Goal: Transaction & Acquisition: Purchase product/service

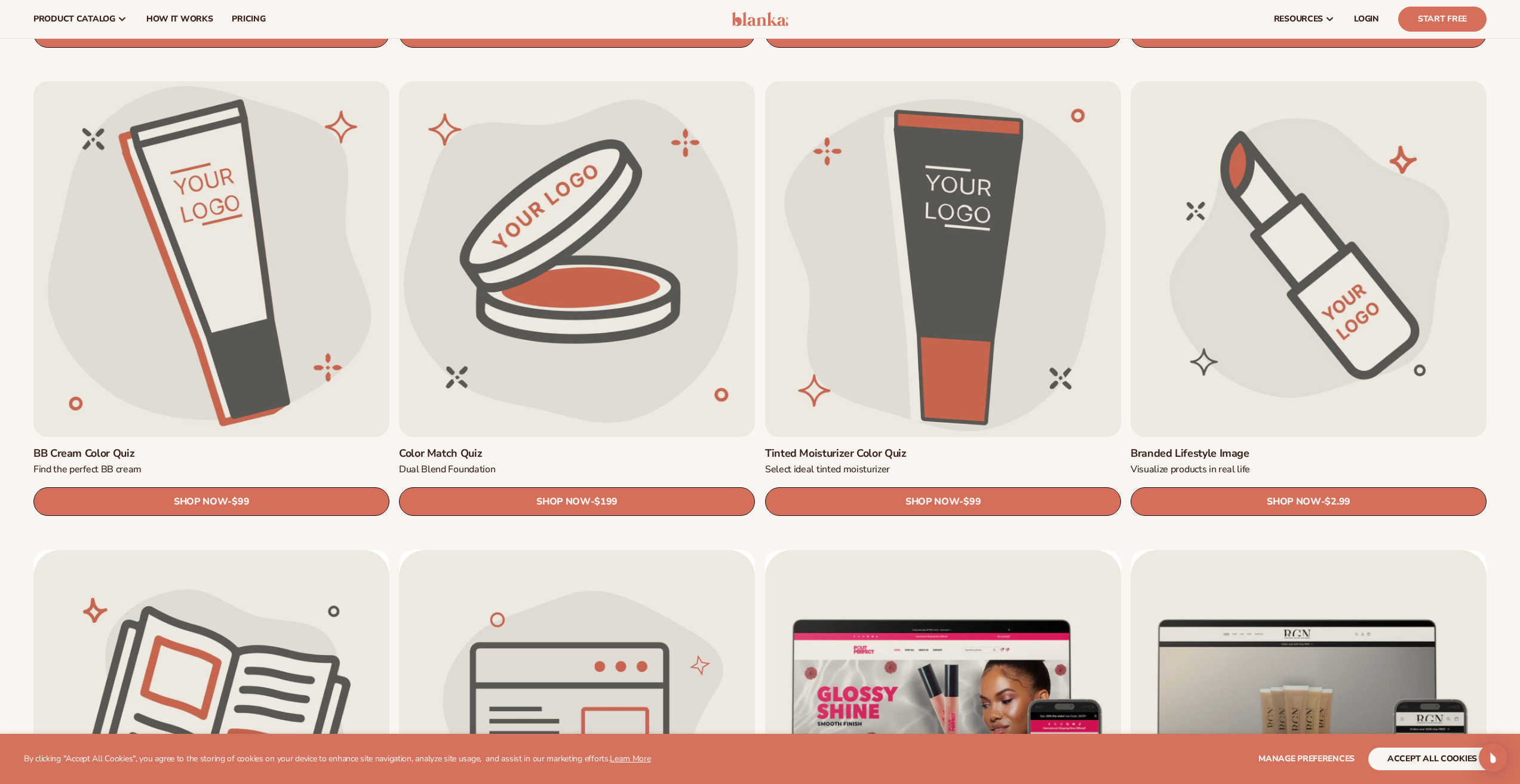
scroll to position [1252, 0]
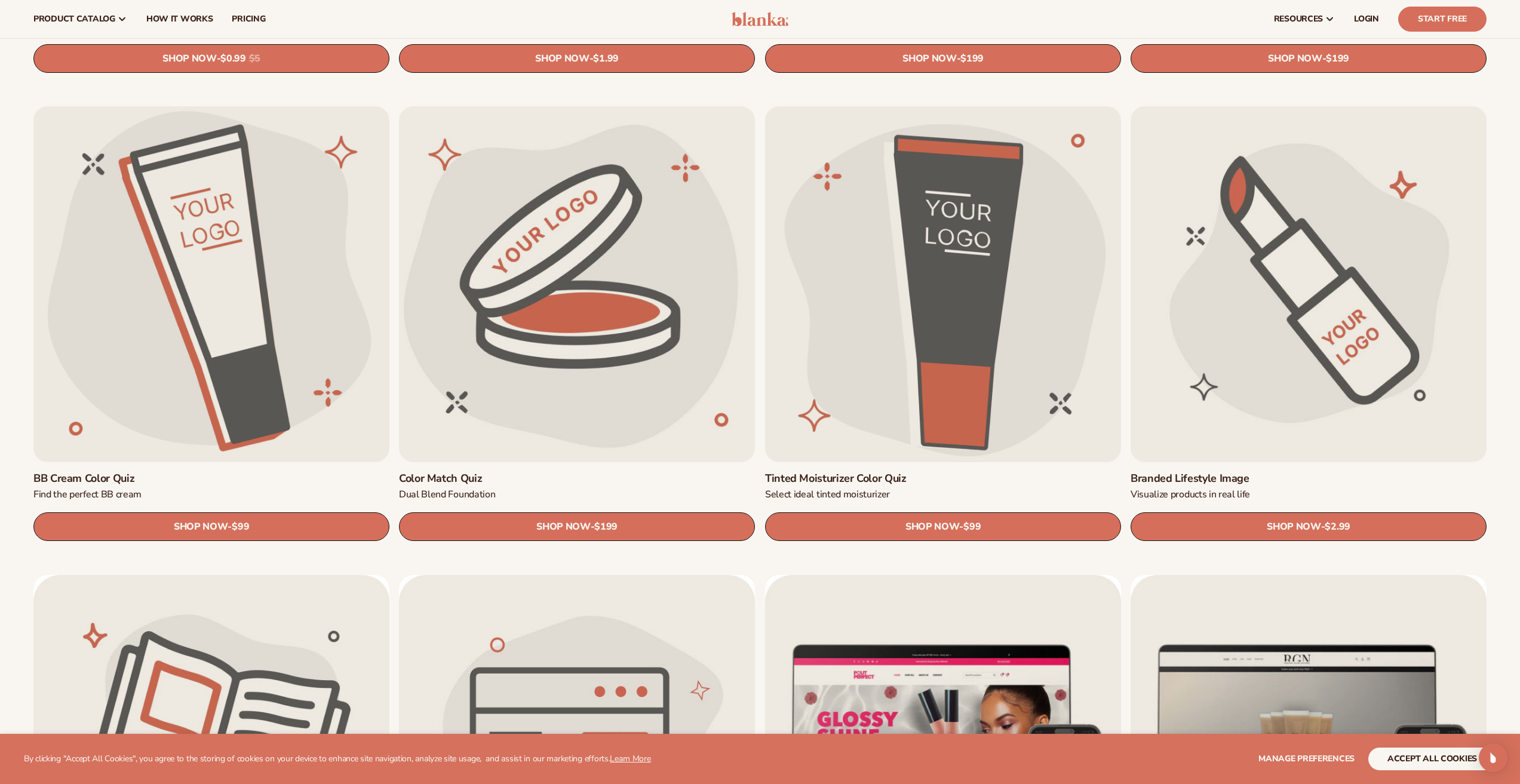
click at [1225, 472] on link "Branded Lifestyle Image" at bounding box center [1309, 479] width 356 height 14
